Goal: Task Accomplishment & Management: Use online tool/utility

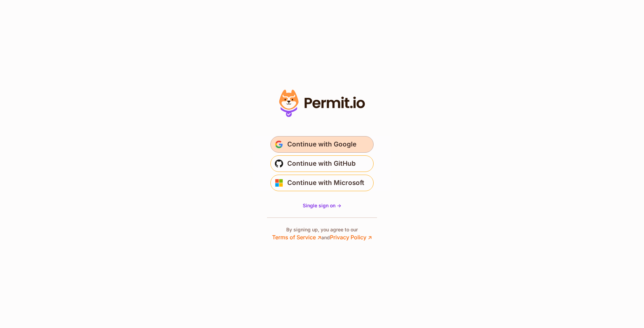
click at [332, 151] on button "Continue with Google" at bounding box center [321, 144] width 103 height 17
click at [301, 146] on span "Continue with Google" at bounding box center [321, 144] width 69 height 11
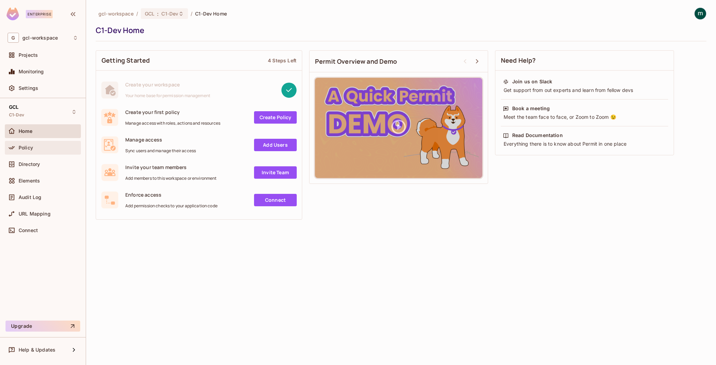
click at [23, 150] on div "Policy" at bounding box center [43, 147] width 71 height 8
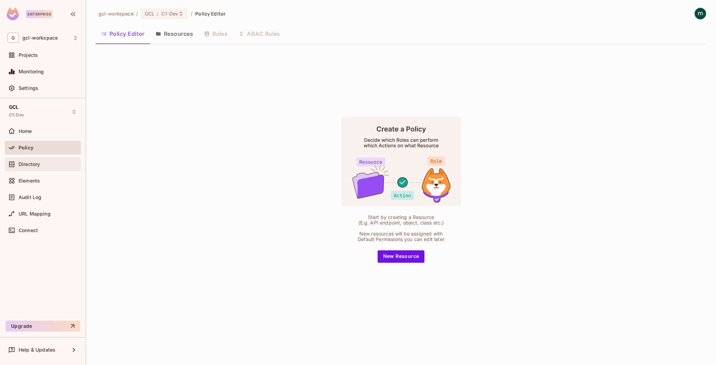
click at [32, 166] on span "Directory" at bounding box center [29, 164] width 21 height 6
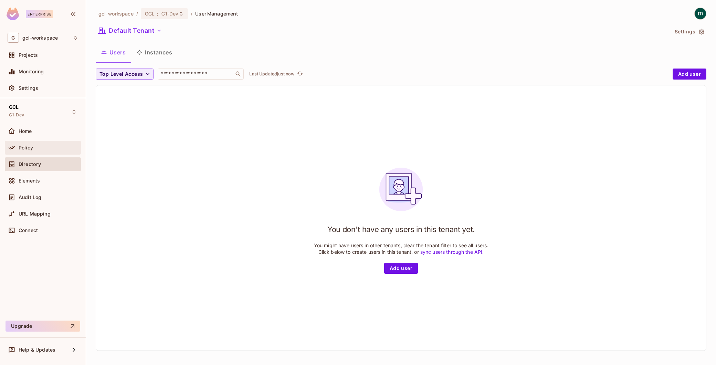
click at [25, 146] on span "Policy" at bounding box center [26, 148] width 14 height 6
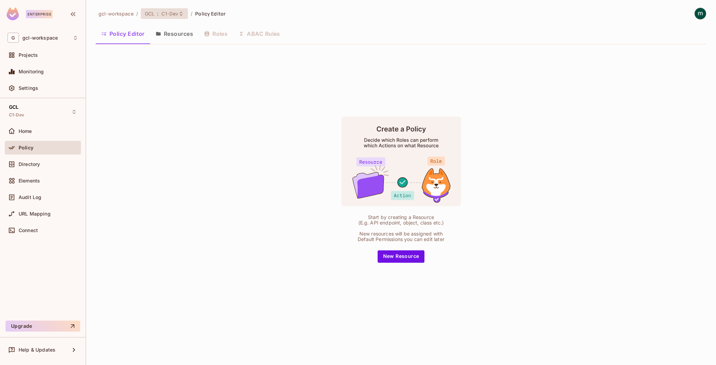
click at [157, 14] on span ":" at bounding box center [158, 14] width 2 height 6
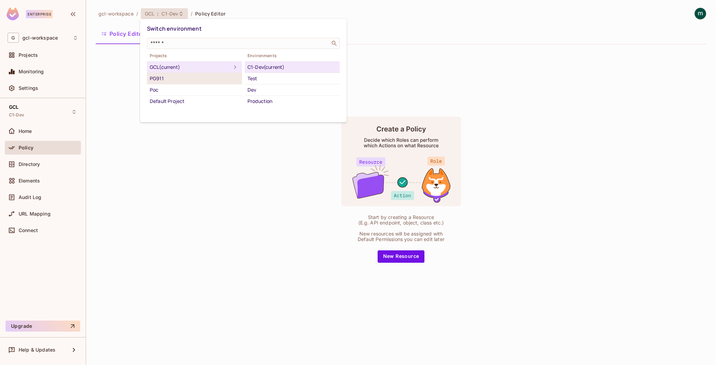
click at [155, 81] on div "PG911" at bounding box center [194, 78] width 89 height 8
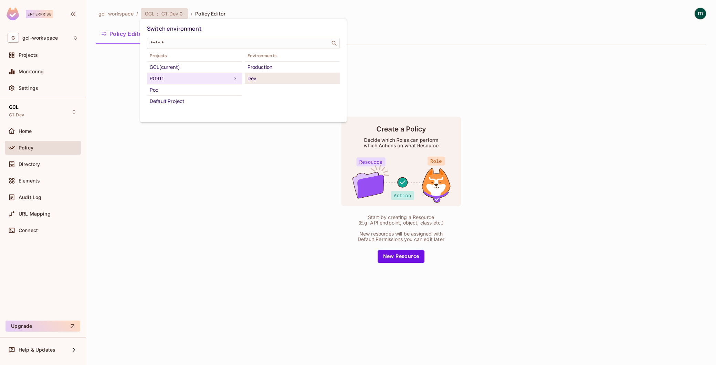
click at [256, 78] on div "Dev" at bounding box center [291, 78] width 89 height 8
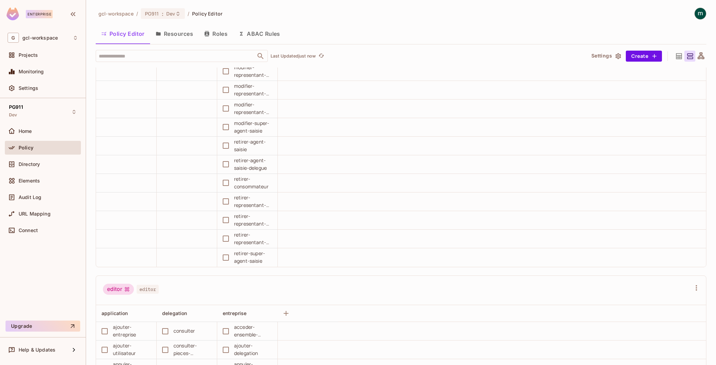
scroll to position [3156, 0]
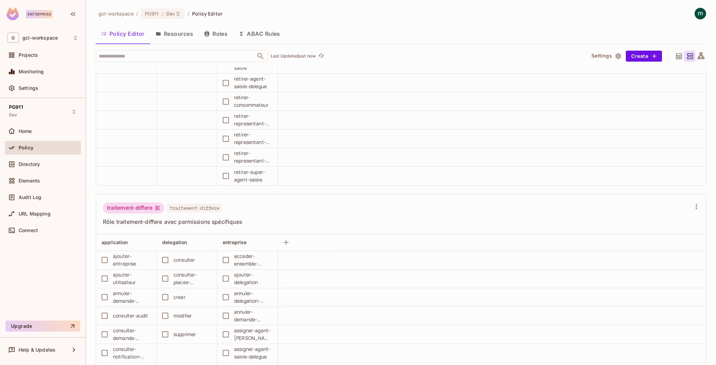
scroll to position [23, 0]
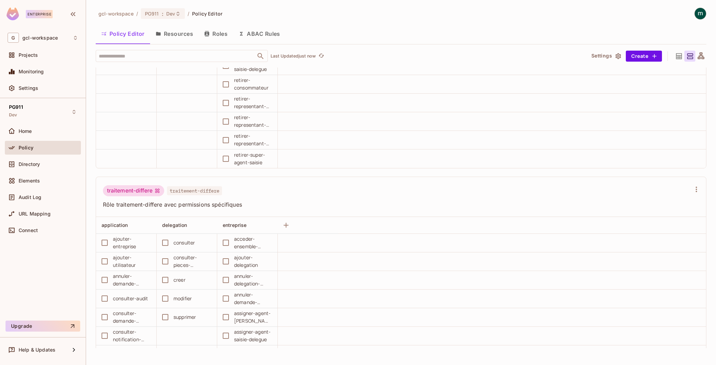
click at [277, 234] on td "acceder-ensemble-delegation" at bounding box center [247, 243] width 61 height 19
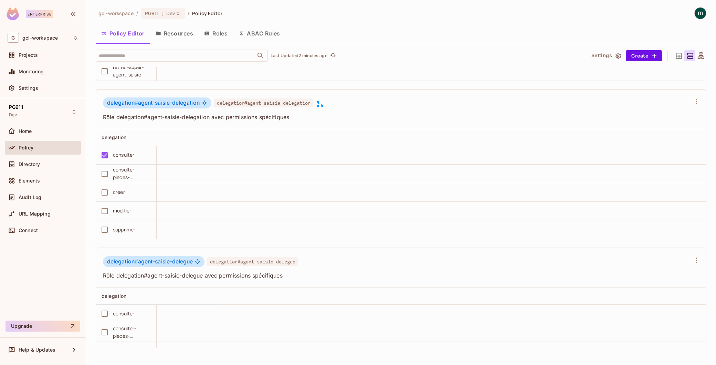
scroll to position [5623, 0]
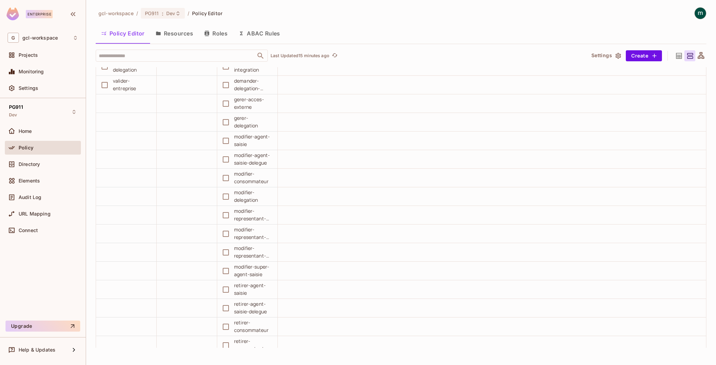
click at [434, 104] on td at bounding box center [492, 103] width 428 height 19
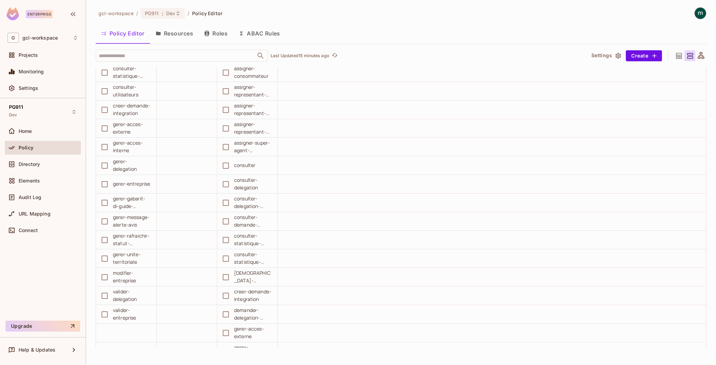
scroll to position [4706, 0]
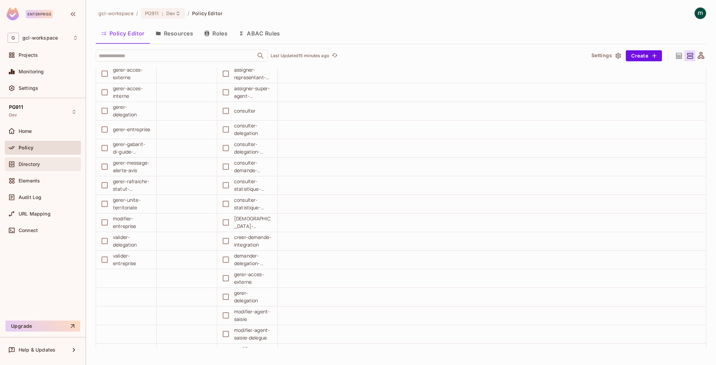
click at [30, 164] on span "Directory" at bounding box center [29, 164] width 21 height 6
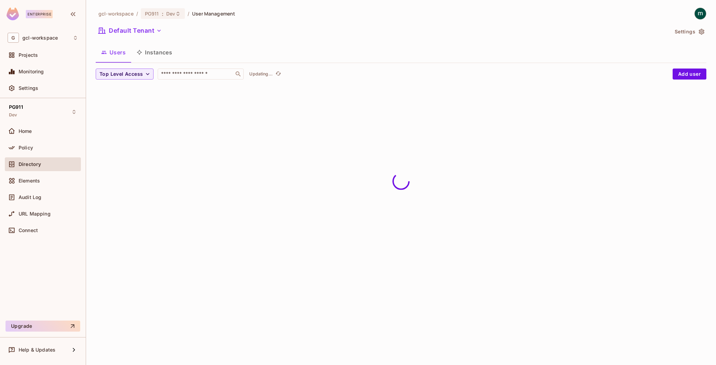
click at [29, 146] on span "Policy" at bounding box center [26, 148] width 14 height 6
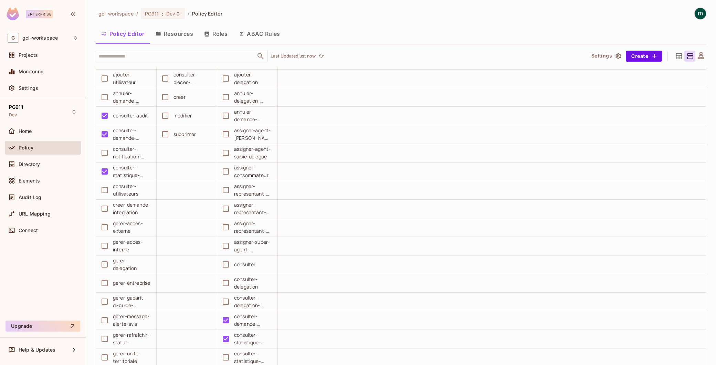
scroll to position [833, 0]
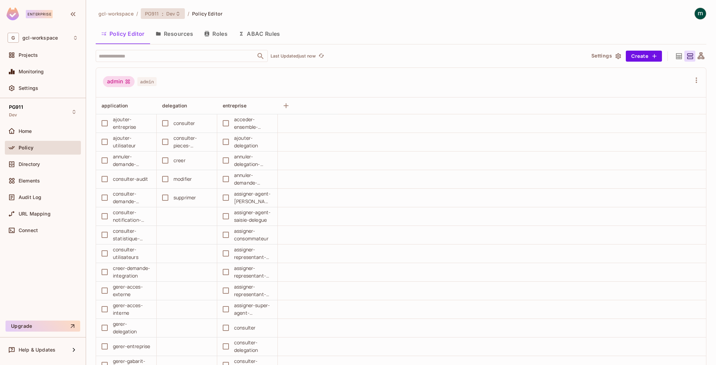
click at [152, 17] on span "PG911" at bounding box center [152, 13] width 14 height 7
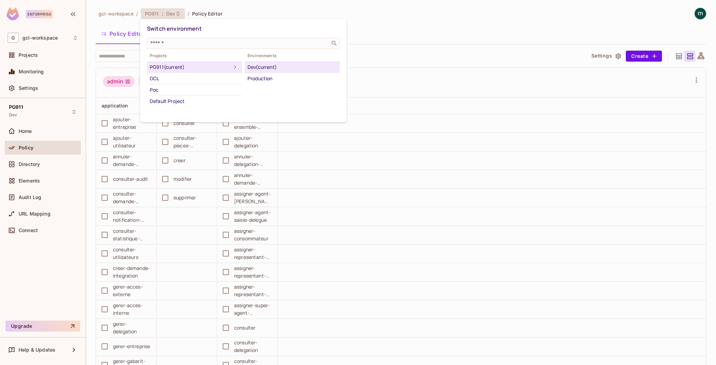
click at [152, 17] on div at bounding box center [358, 182] width 716 height 365
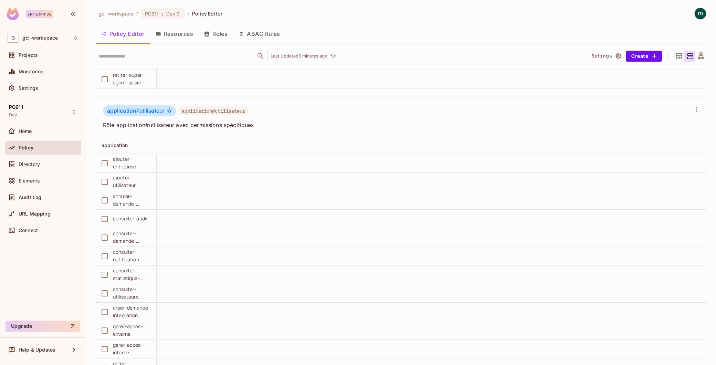
scroll to position [13567, 0]
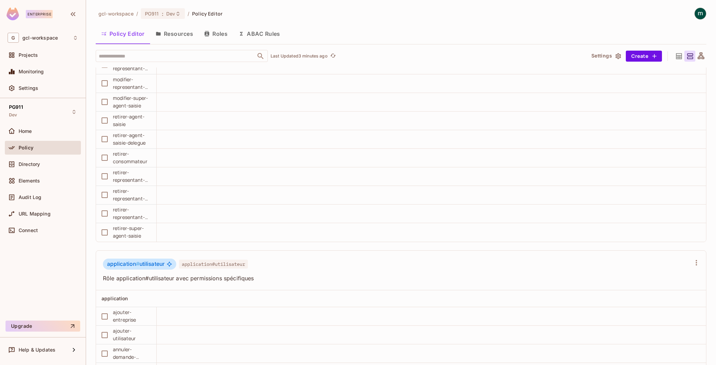
drag, startPoint x: 33, startPoint y: 147, endPoint x: 146, endPoint y: 364, distance: 244.8
click at [33, 147] on div "Policy" at bounding box center [49, 148] width 60 height 6
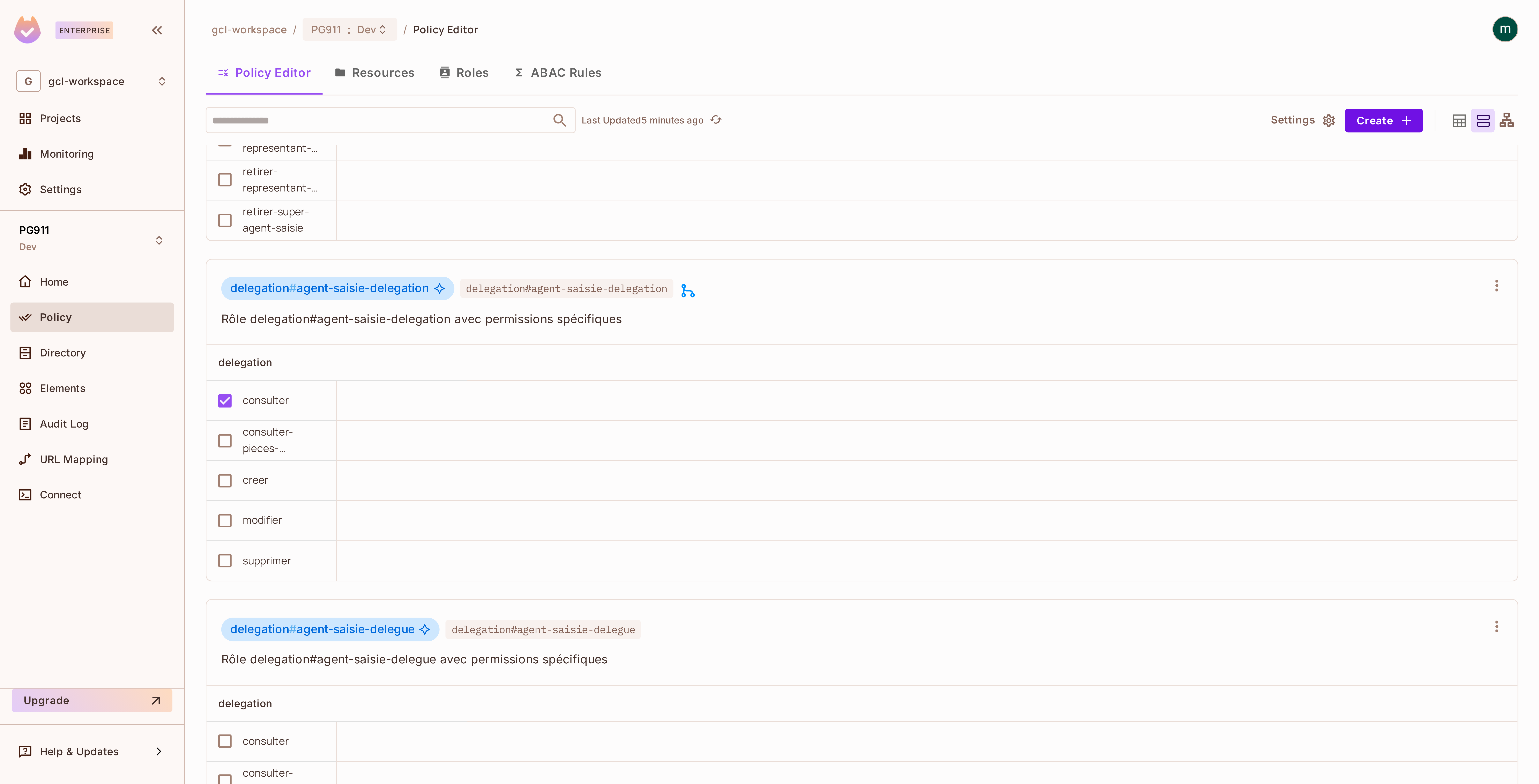
scroll to position [4020, 0]
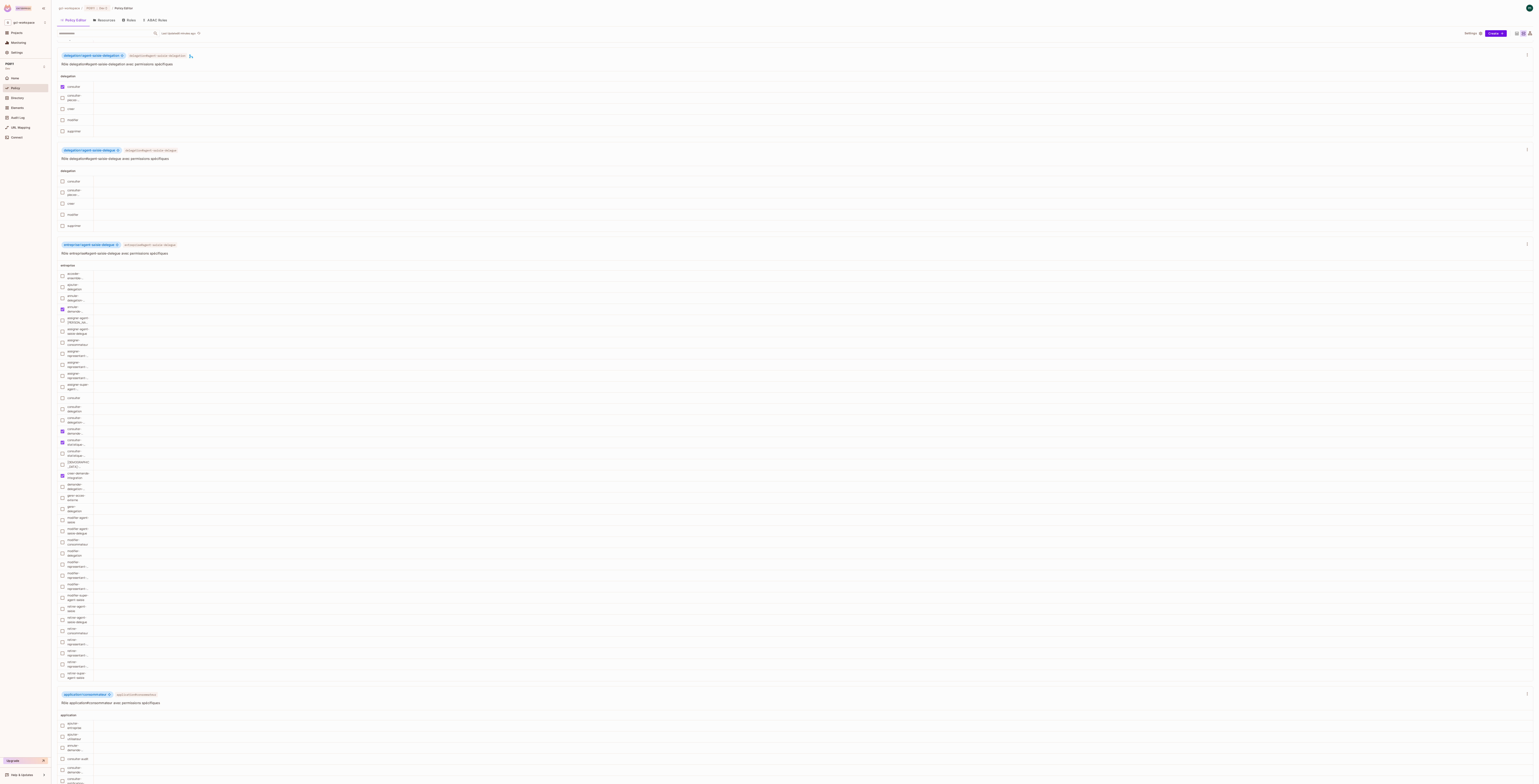
drag, startPoint x: 437, startPoint y: 43, endPoint x: 188, endPoint y: 317, distance: 370.2
click at [195, 217] on td at bounding box center [813, 298] width 1439 height 11
click at [427, 217] on td at bounding box center [813, 487] width 1439 height 11
drag, startPoint x: 303, startPoint y: 293, endPoint x: 298, endPoint y: 290, distance: 5.8
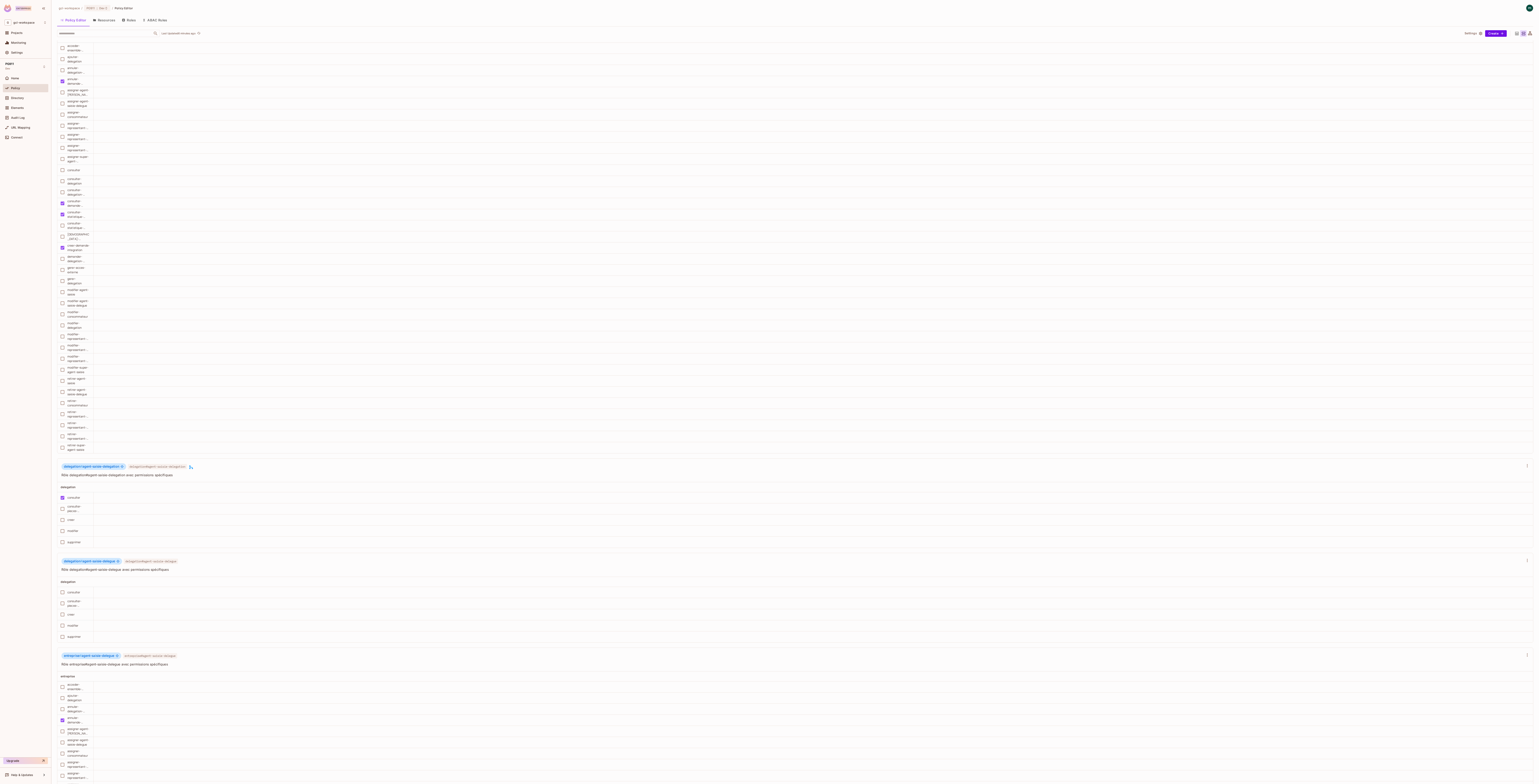
click at [300, 217] on td at bounding box center [813, 270] width 1439 height 11
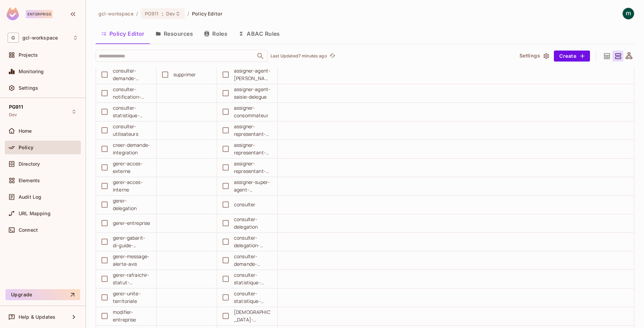
scroll to position [0, 0]
